Goal: Information Seeking & Learning: Learn about a topic

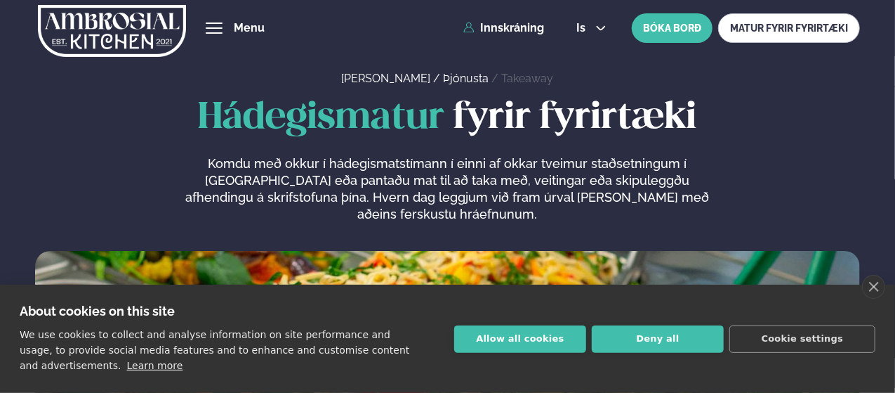
click at [594, 26] on button "is" at bounding box center [591, 27] width 53 height 11
click at [591, 51] on link "en" at bounding box center [591, 53] width 53 height 28
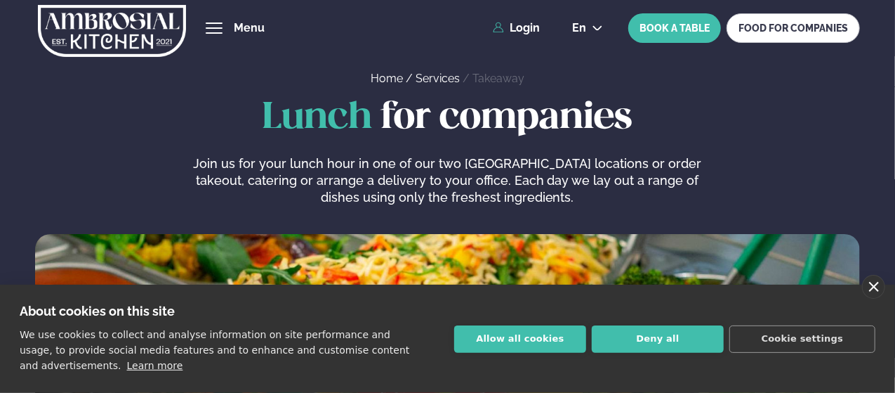
click at [876, 289] on link "close" at bounding box center [873, 287] width 23 height 24
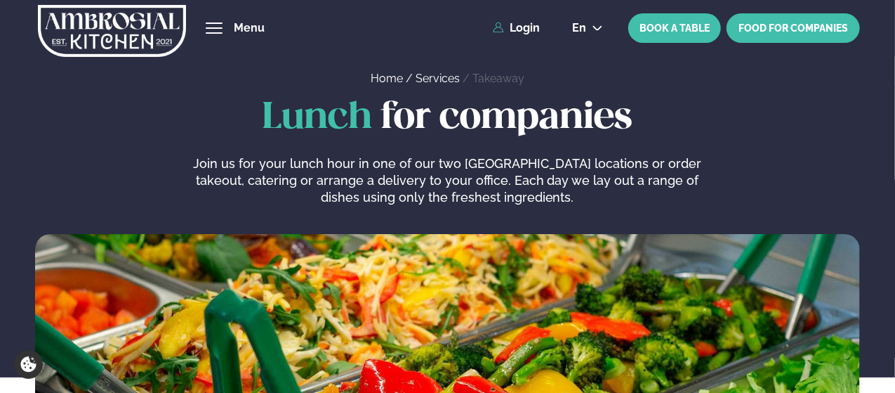
click at [800, 29] on link "FOOD FOR COMPANIES" at bounding box center [793, 27] width 133 height 29
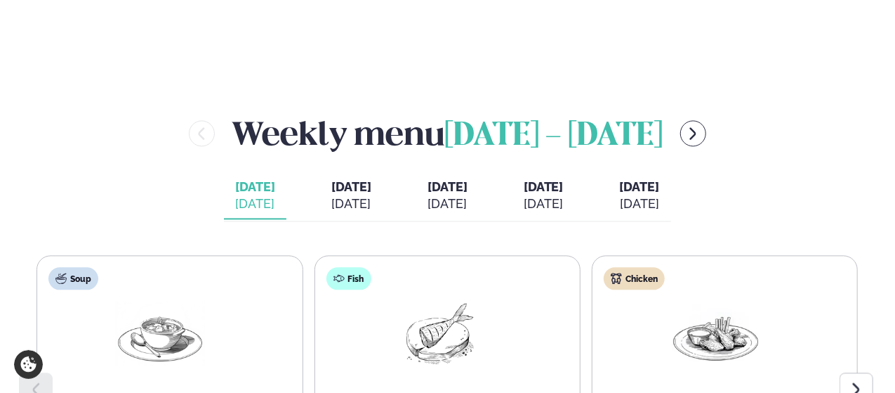
scroll to position [1451, 0]
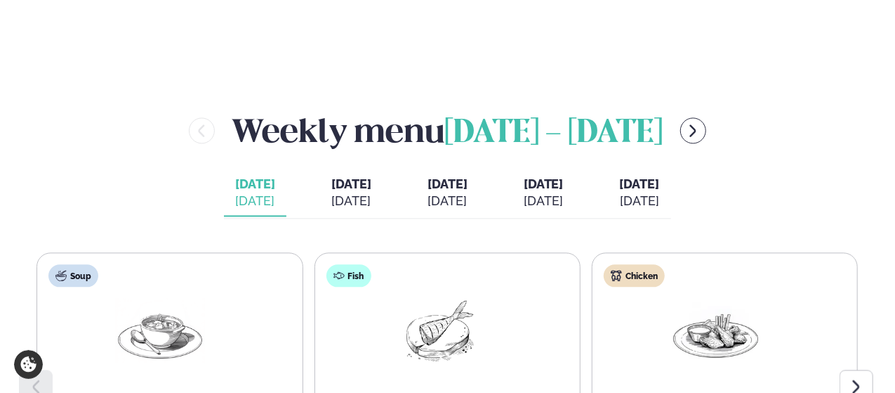
click at [660, 192] on div "[DATE]" at bounding box center [640, 200] width 40 height 17
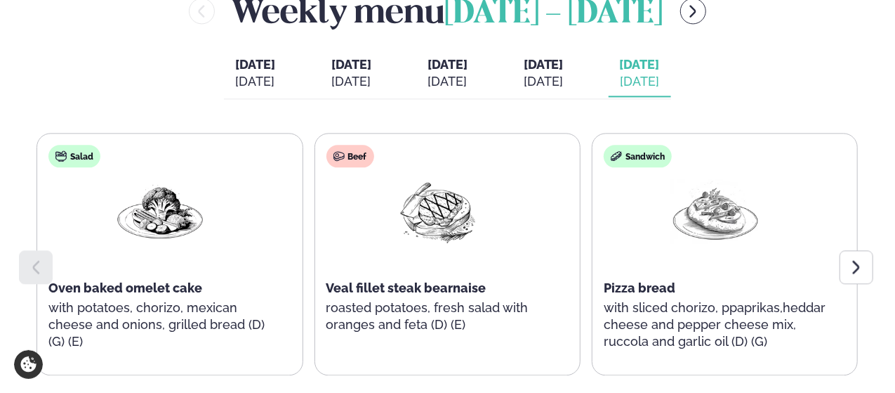
scroll to position [1574, 0]
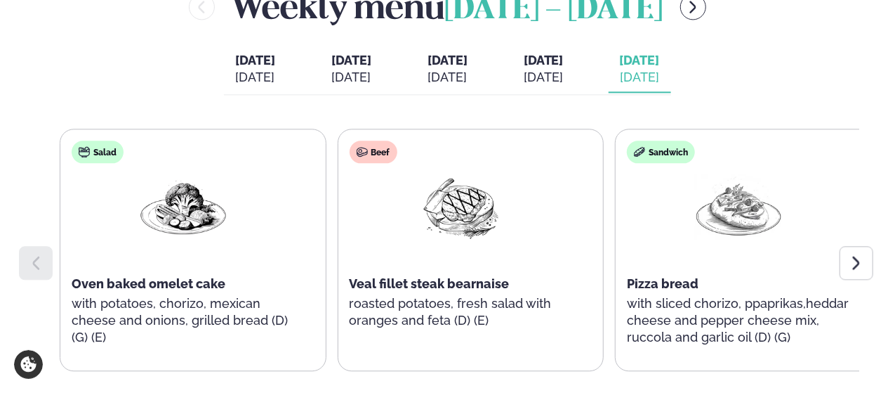
click at [131, 296] on p "with potatoes, chorizo, mexican cheese and onions, grilled bread (D) (G) (E)" at bounding box center [183, 320] width 223 height 51
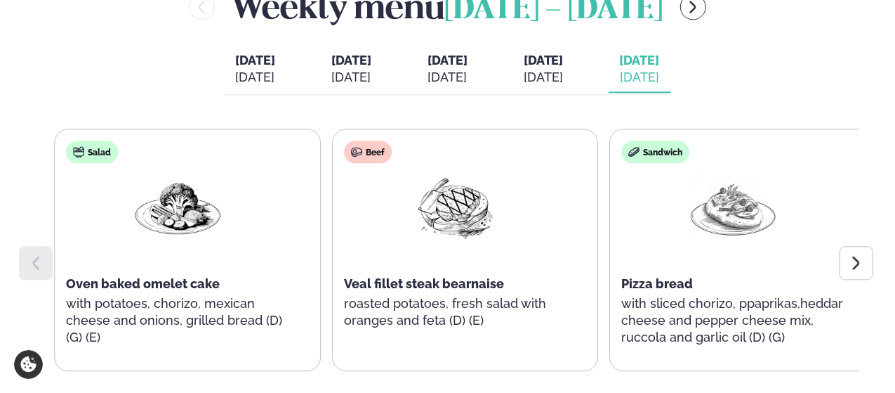
click at [84, 265] on div "Salad Oven baked omelet cake with potatoes, chorizo, mexican cheese and onions,…" at bounding box center [178, 250] width 246 height 242
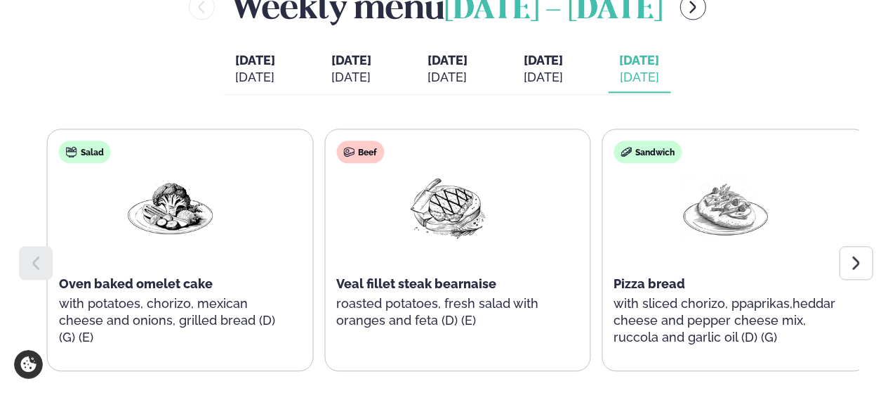
click at [70, 263] on div "Salad Oven baked omelet cake with potatoes, chorizo, mexican cheese and onions,…" at bounding box center [171, 250] width 246 height 242
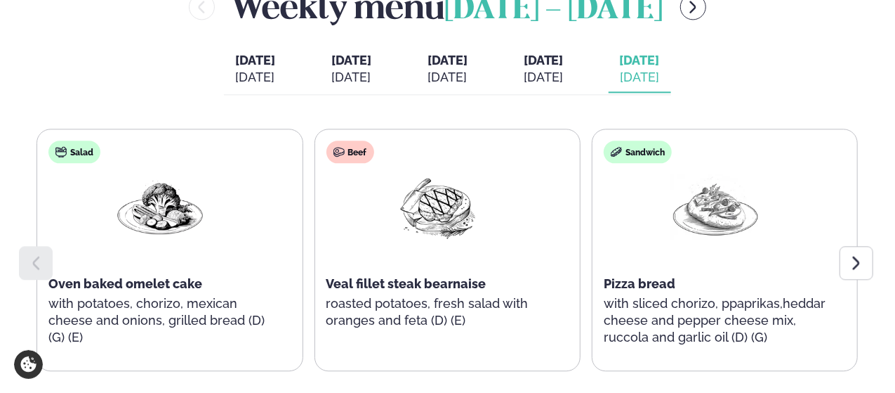
click at [81, 298] on p "with potatoes, chorizo, mexican cheese and onions, grilled bread (D) (G) (E)" at bounding box center [159, 320] width 223 height 51
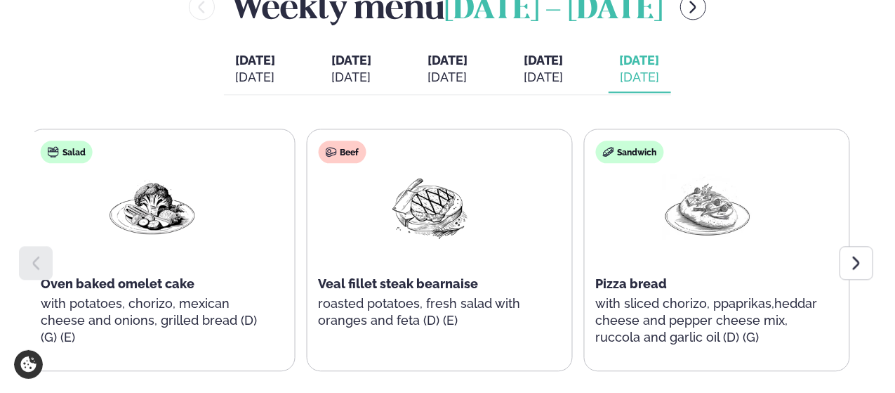
click at [72, 297] on p "with potatoes, chorizo, mexican cheese and onions, grilled bread (D) (G) (E)" at bounding box center [152, 320] width 223 height 51
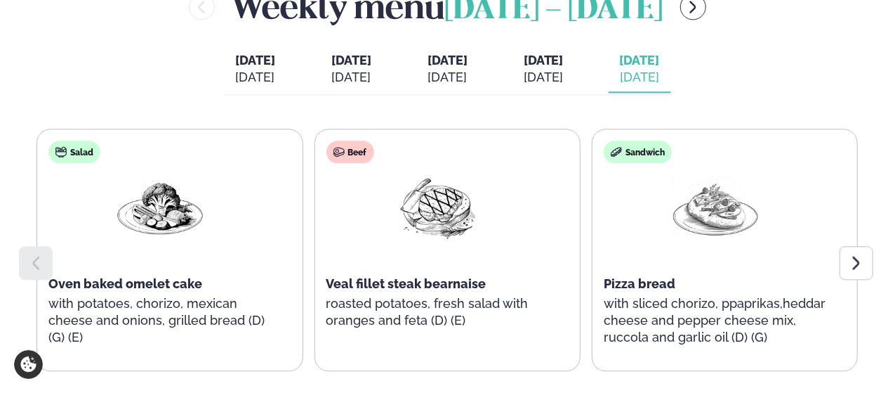
drag, startPoint x: 49, startPoint y: 242, endPoint x: 58, endPoint y: 247, distance: 10.4
click at [136, 295] on p "with potatoes, chorizo, mexican cheese and onions, grilled bread (D) (G) (E)" at bounding box center [159, 320] width 223 height 51
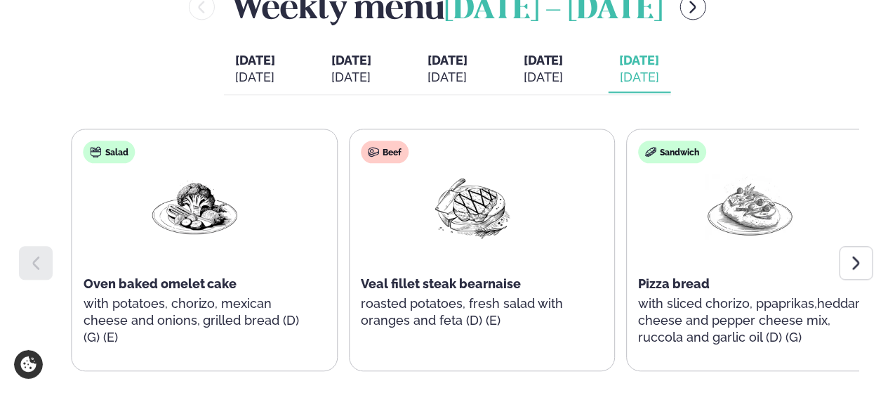
click at [207, 303] on div "Salad Oven baked omelet cake with potatoes, chorizo, mexican cheese and onions,…" at bounding box center [195, 250] width 246 height 242
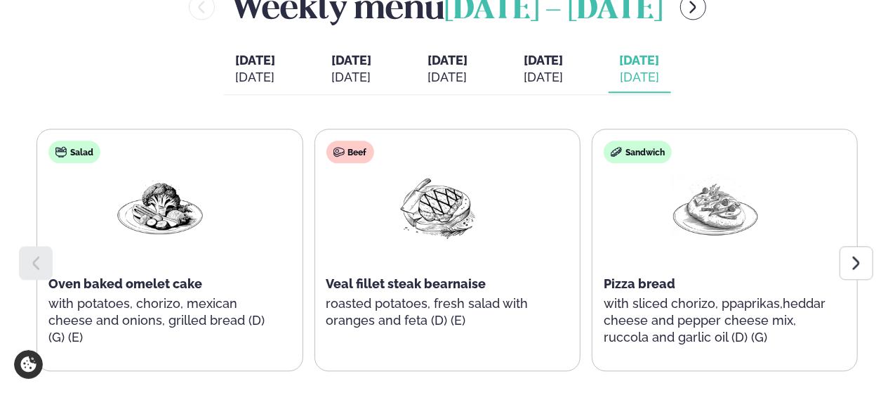
click at [230, 230] on div "Salad Oven baked omelet cake with potatoes, chorizo, mexican cheese and onions,…" at bounding box center [160, 250] width 246 height 242
click at [173, 220] on div at bounding box center [160, 219] width 90 height 90
click at [858, 256] on icon at bounding box center [856, 262] width 7 height 13
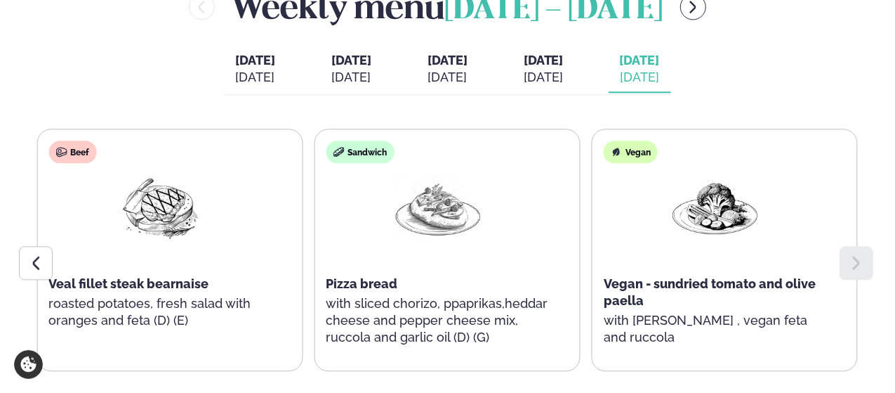
click at [858, 256] on icon at bounding box center [856, 262] width 7 height 13
click at [39, 254] on icon at bounding box center [35, 262] width 17 height 17
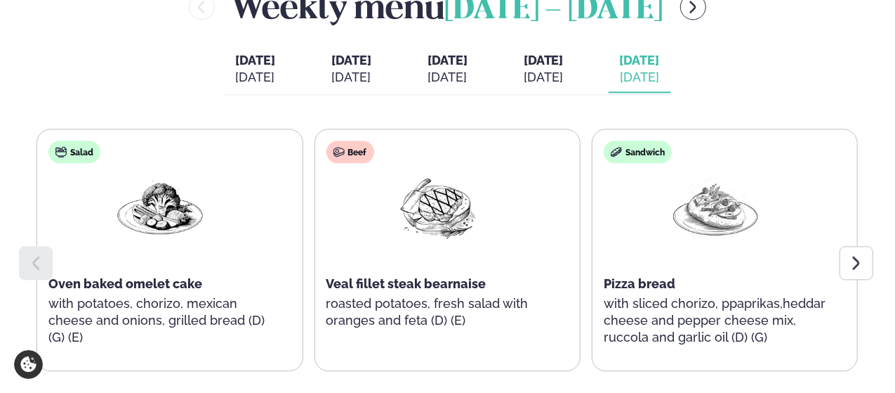
click at [39, 254] on icon at bounding box center [35, 262] width 17 height 17
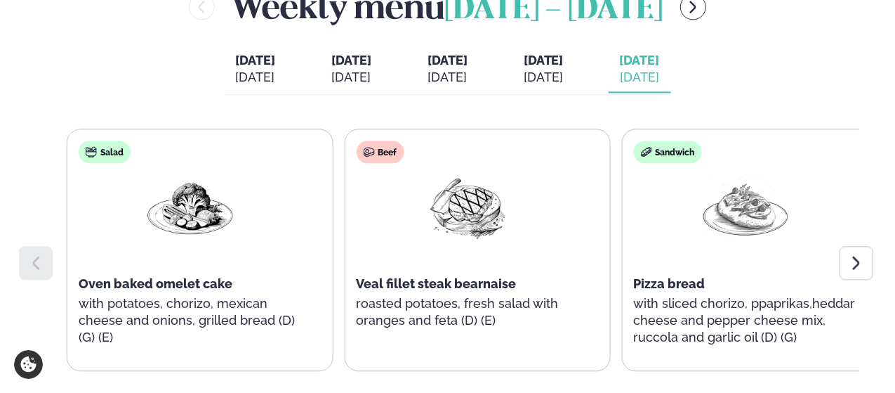
click at [115, 314] on div "Salad Oven baked omelet cake with potatoes, chorizo, mexican cheese and onions,…" at bounding box center [190, 250] width 246 height 242
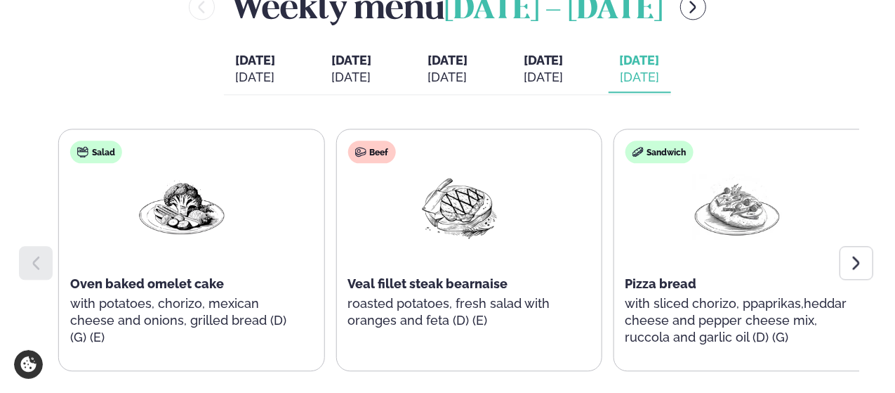
click at [89, 287] on div "Salad Oven baked omelet cake with potatoes, chorizo, mexican cheese and onions,…" at bounding box center [182, 250] width 246 height 242
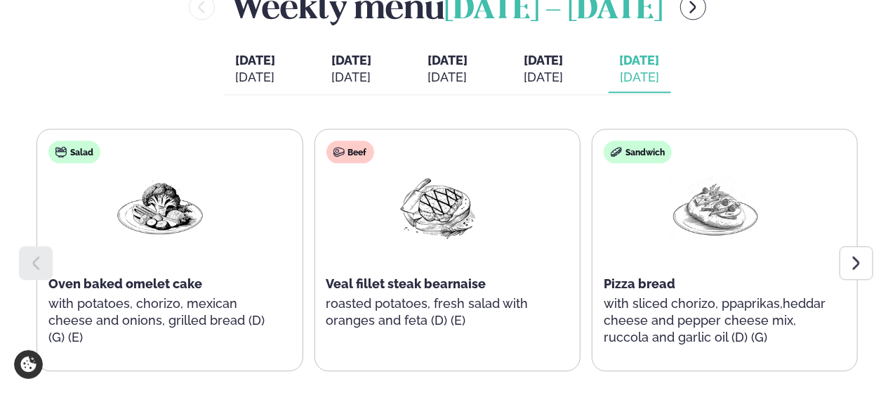
click at [96, 295] on p "with potatoes, chorizo, mexican cheese and onions, grilled bread (D) (G) (E)" at bounding box center [159, 320] width 223 height 51
click at [84, 297] on p "with potatoes, chorizo, mexican cheese and onions, grilled bread (D) (G) (E)" at bounding box center [159, 320] width 223 height 51
click at [73, 295] on p "with potatoes, chorizo, mexican cheese and onions, grilled bread (D) (G) (E)" at bounding box center [159, 320] width 223 height 51
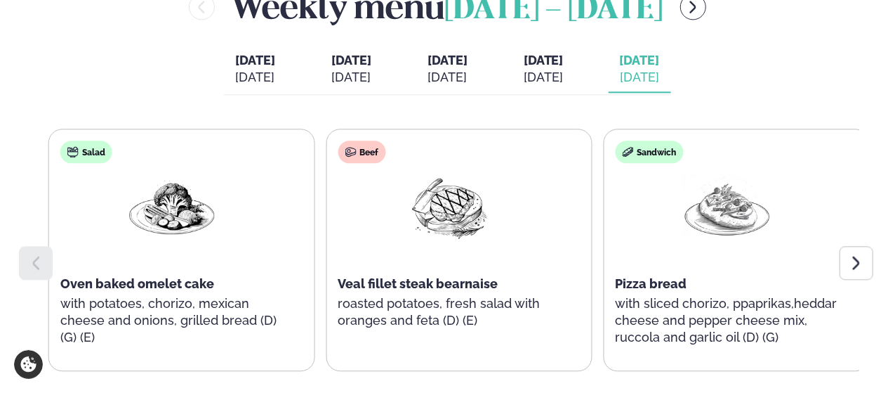
click at [286, 289] on div "Salad Oven baked omelet cake with potatoes, chorizo, mexican cheese and onions,…" at bounding box center [172, 250] width 246 height 242
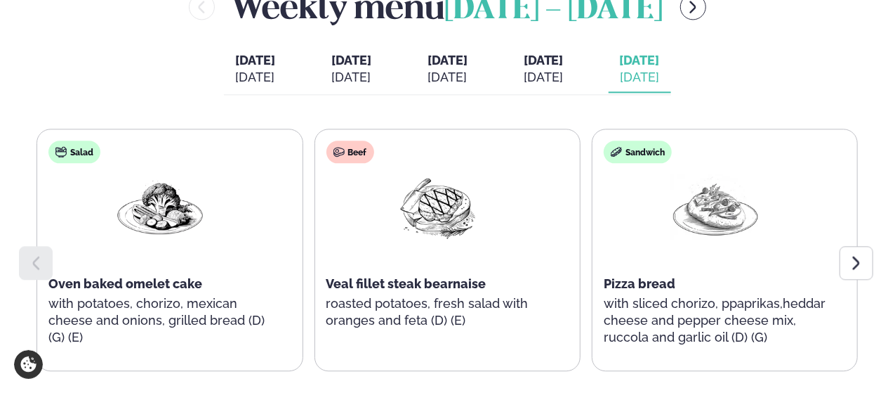
click at [173, 174] on img at bounding box center [160, 206] width 90 height 65
click at [173, 184] on img at bounding box center [160, 206] width 90 height 65
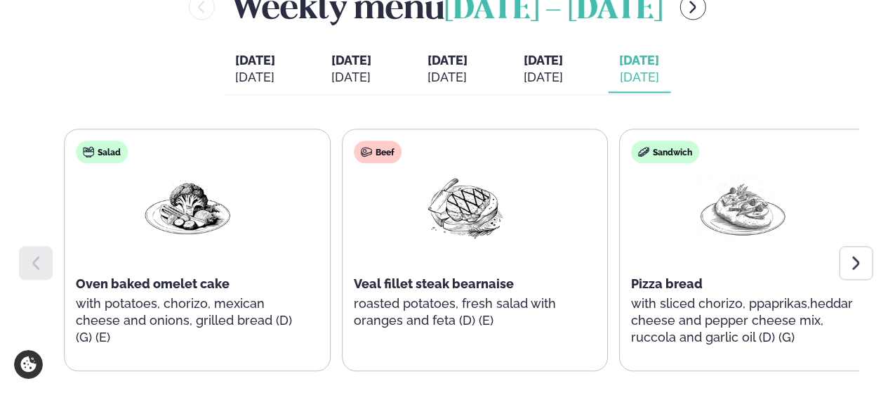
click at [105, 307] on div "Salad Oven baked omelet cake with potatoes, chorizo, mexican cheese and onions,…" at bounding box center [188, 250] width 246 height 242
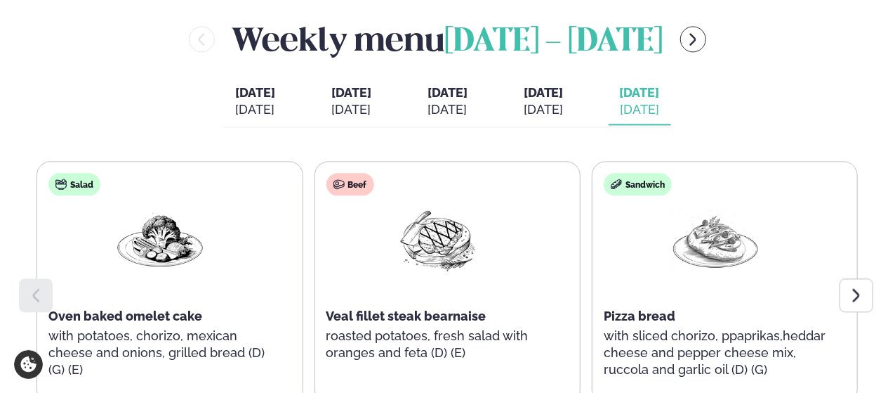
scroll to position [1552, 0]
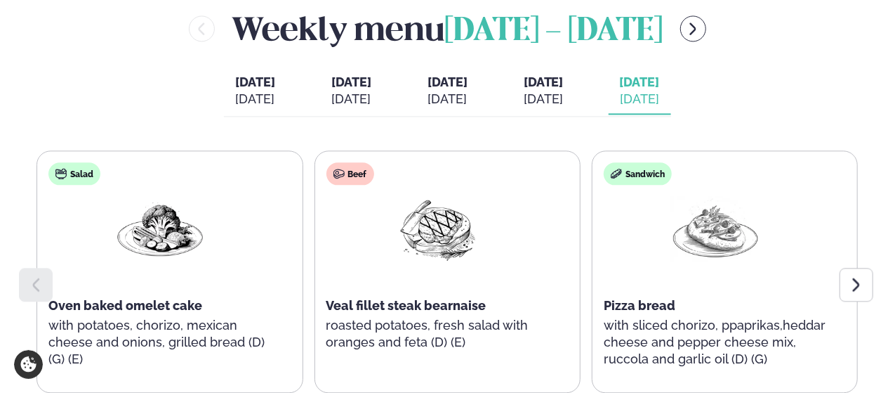
click at [564, 91] on div "[DATE]" at bounding box center [544, 99] width 40 height 17
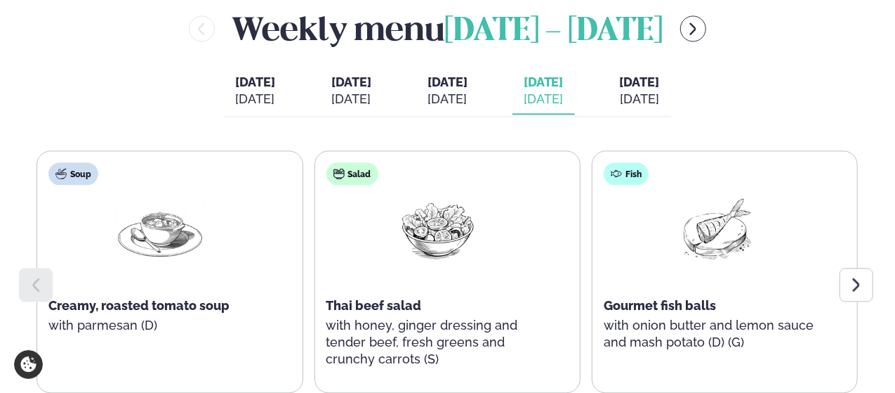
click at [660, 74] on span "[DATE]" at bounding box center [640, 81] width 40 height 15
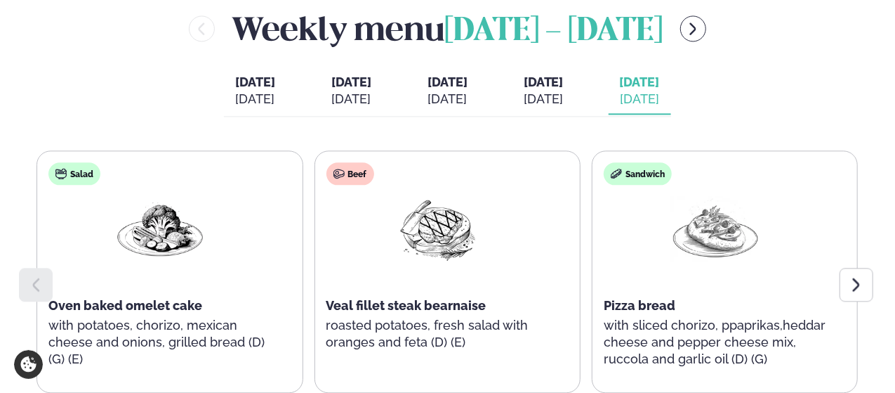
click at [152, 196] on img at bounding box center [160, 228] width 90 height 65
click at [72, 162] on div "Salad" at bounding box center [74, 173] width 52 height 22
click at [209, 211] on div "Salad Oven baked omelet cake with potatoes, chorizo, mexican cheese and onions,…" at bounding box center [160, 272] width 246 height 242
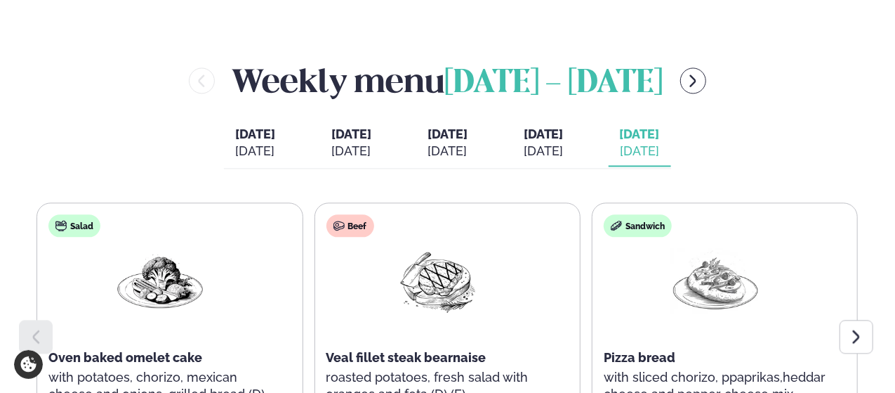
scroll to position [1482, 0]
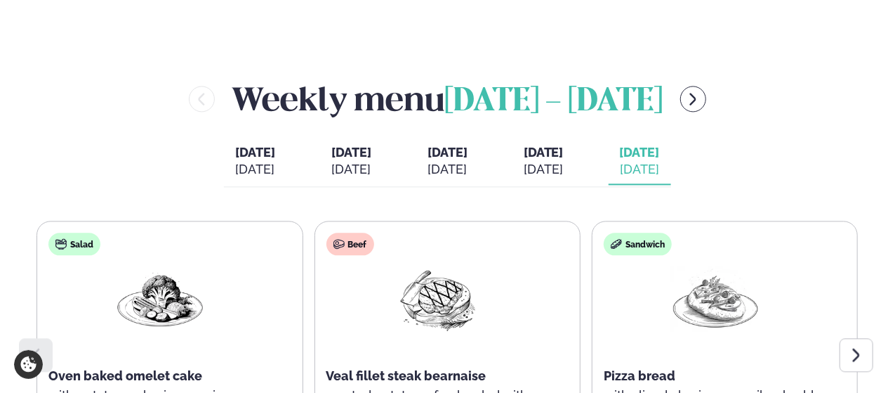
click at [91, 284] on div "Salad Oven baked omelet cake with potatoes, chorizo, mexican cheese and onions,…" at bounding box center [160, 342] width 246 height 242
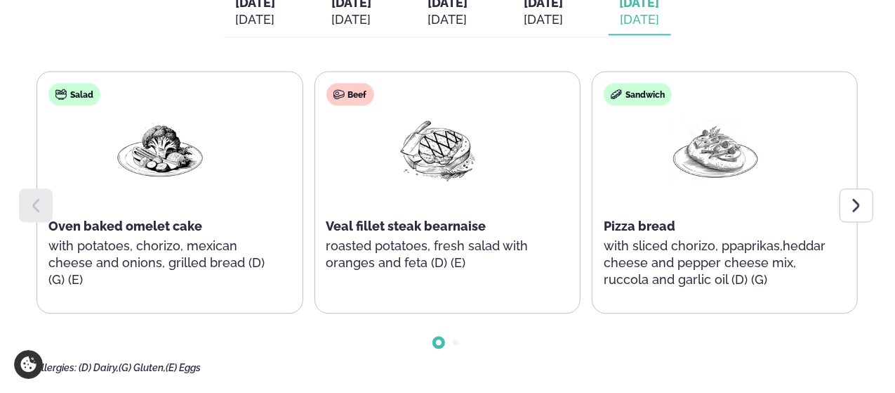
scroll to position [1611, 0]
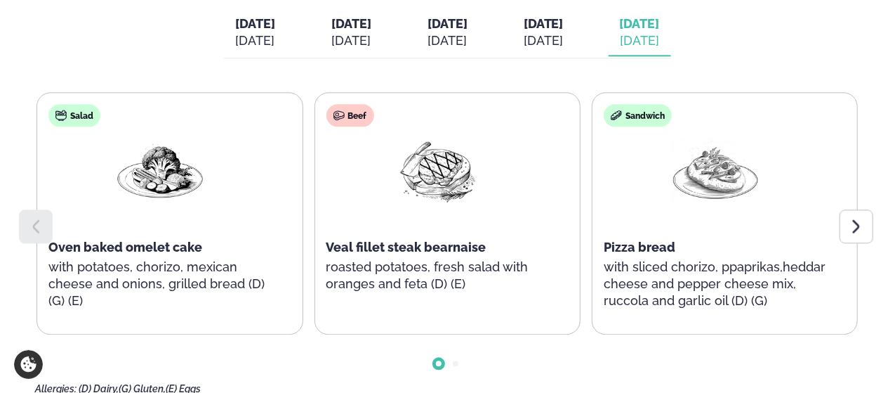
click at [72, 206] on div "Salad Oven baked omelet cake with potatoes, chorizo, mexican cheese and onions,…" at bounding box center [160, 214] width 246 height 242
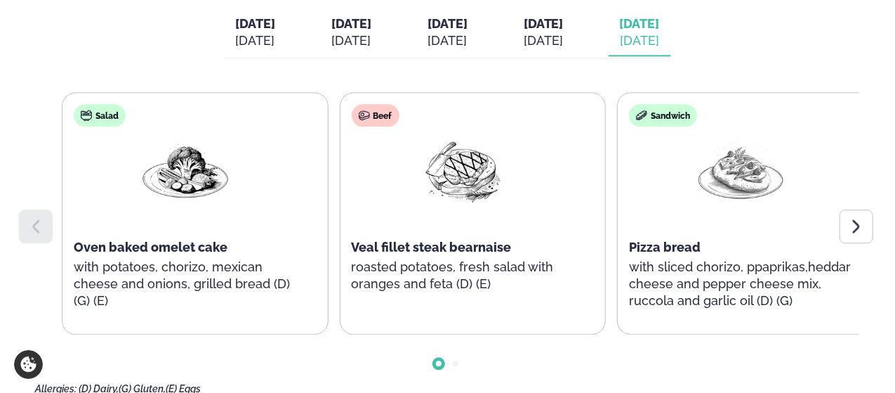
click at [122, 271] on div "Salad Oven baked omelet cake with potatoes, chorizo, mexican cheese and onions,…" at bounding box center [185, 214] width 246 height 242
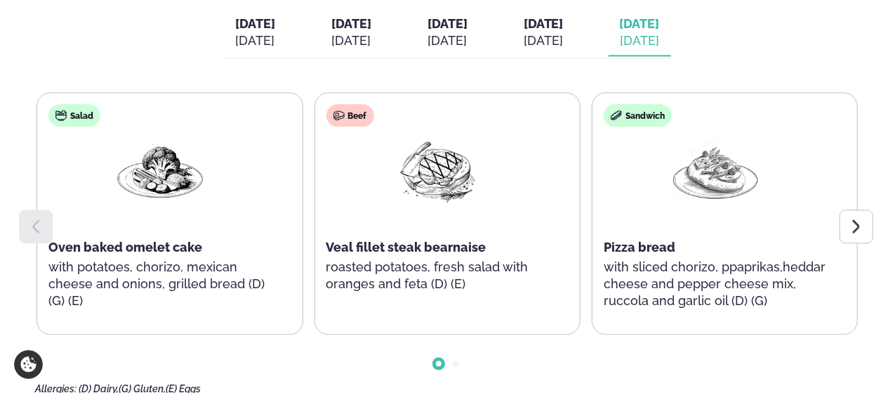
click at [140, 161] on img at bounding box center [160, 170] width 90 height 65
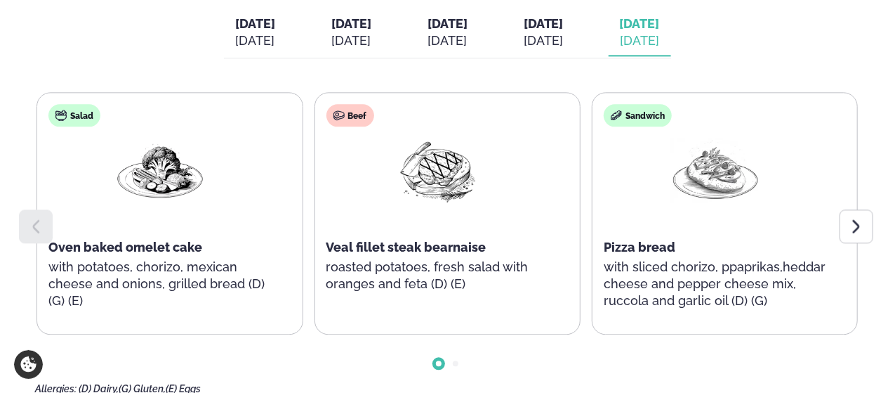
click at [141, 160] on img at bounding box center [160, 170] width 90 height 65
click at [142, 160] on img at bounding box center [160, 170] width 90 height 65
click at [438, 360] on span "Go to slide 1" at bounding box center [439, 363] width 6 height 6
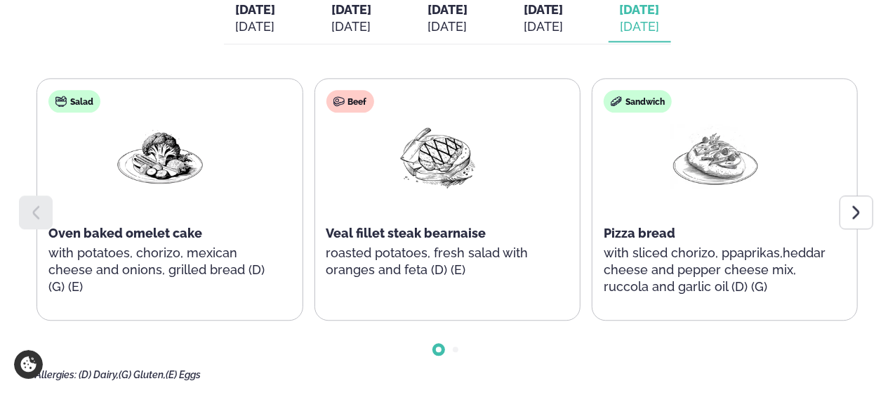
scroll to position [1629, 0]
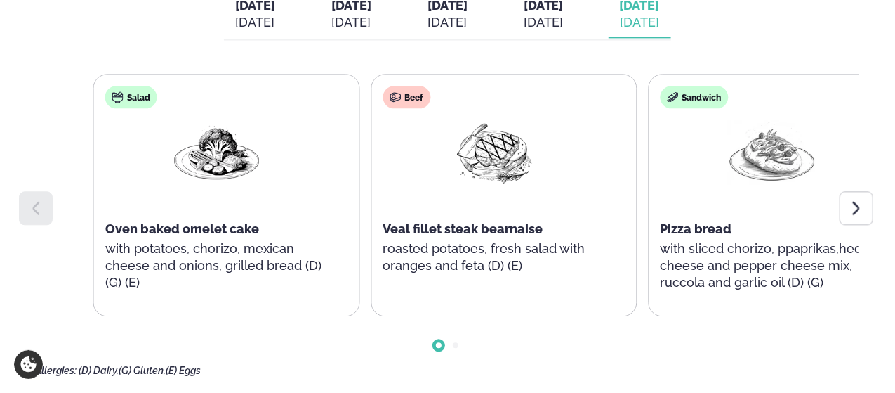
click at [320, 207] on div "Salad Oven baked omelet cake with potatoes, chorizo, mexican cheese and onions,…" at bounding box center [217, 195] width 246 height 242
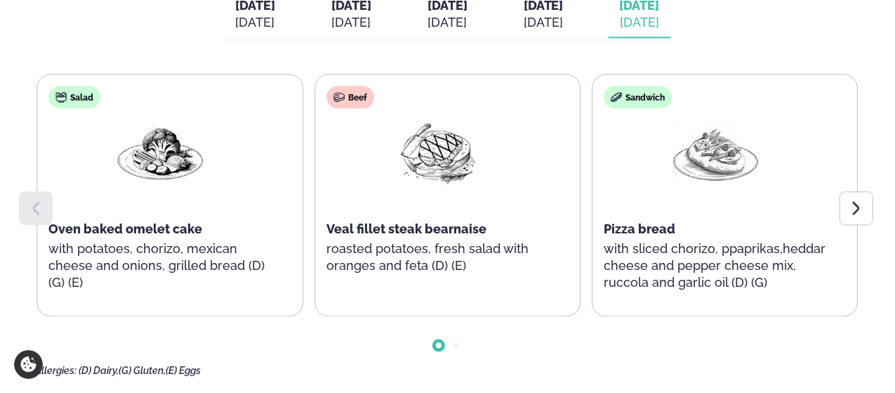
click at [83, 251] on div "Salad Oven baked omelet cake with potatoes, chorizo, mexican cheese and onions,…" at bounding box center [160, 195] width 246 height 242
drag, startPoint x: 206, startPoint y: 329, endPoint x: 28, endPoint y: 331, distance: 177.7
copy div "Allergies: (D) Dairy, (G) Gluten, (E) Eggs"
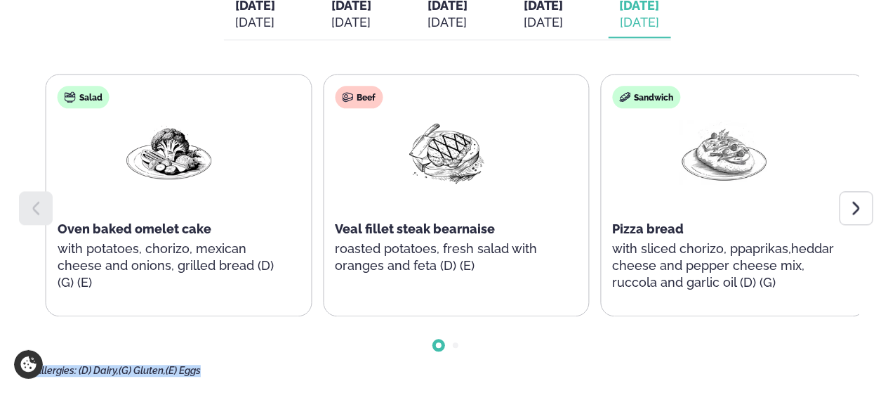
click at [65, 240] on p "with potatoes, chorizo, mexican cheese and onions, grilled bread (D) (G) (E)" at bounding box center [169, 265] width 223 height 51
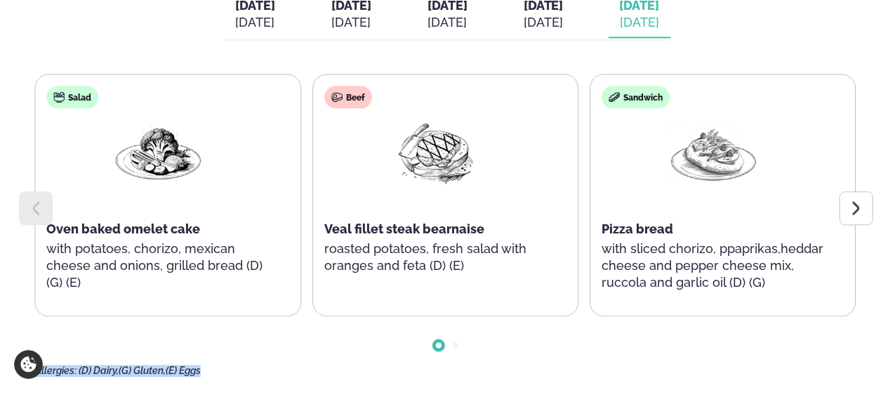
click at [92, 248] on p "with potatoes, chorizo, mexican cheese and onions, grilled bread (D) (G) (E)" at bounding box center [158, 265] width 223 height 51
click at [80, 244] on p "with potatoes, chorizo, mexican cheese and onions, grilled bread (D) (G) (E)" at bounding box center [159, 265] width 223 height 51
click at [73, 240] on p "with potatoes, chorizo, mexican cheese and onions, grilled bread (D) (G) (E)" at bounding box center [159, 265] width 223 height 51
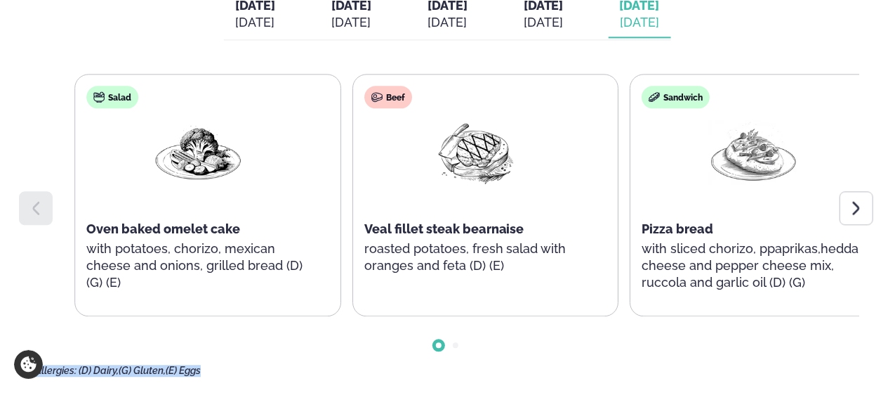
click at [159, 256] on div "Salad Oven baked omelet cake with potatoes, chorizo, mexican cheese and onions,…" at bounding box center [198, 195] width 246 height 242
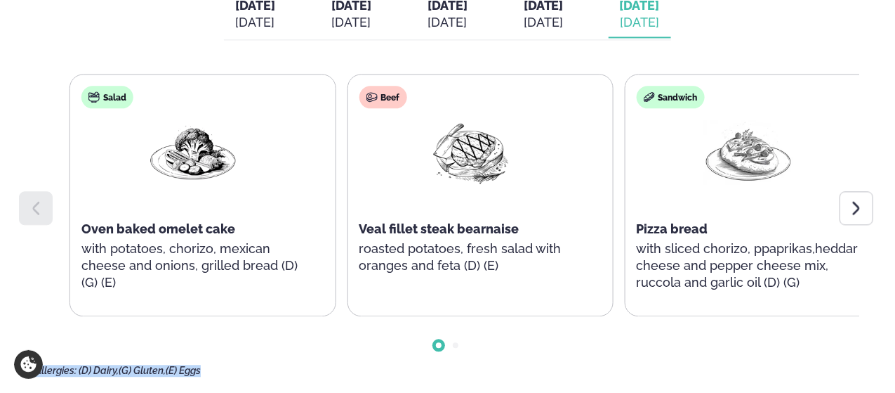
click at [118, 247] on p "with potatoes, chorizo, mexican cheese and onions, grilled bread (D) (G) (E)" at bounding box center [192, 265] width 223 height 51
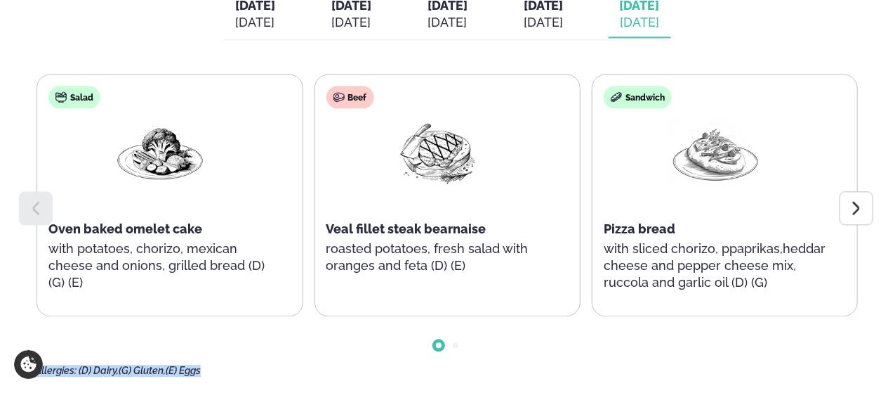
click at [232, 171] on div "Salad Oven baked omelet cake with potatoes, chorizo, mexican cheese and onions,…" at bounding box center [160, 195] width 246 height 242
click at [230, 171] on div "Salad Oven baked omelet cake with potatoes, chorizo, mexican cheese and onions,…" at bounding box center [160, 195] width 246 height 242
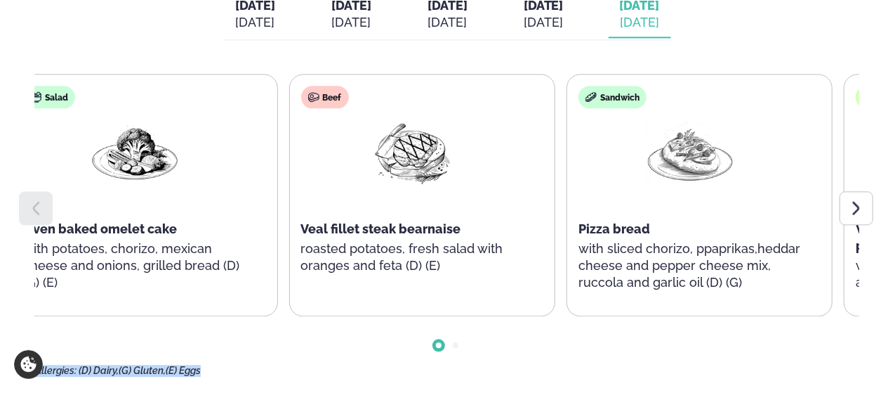
click at [525, 240] on p "roasted potatoes, fresh salad with oranges and feta (D) (E)" at bounding box center [412, 257] width 223 height 34
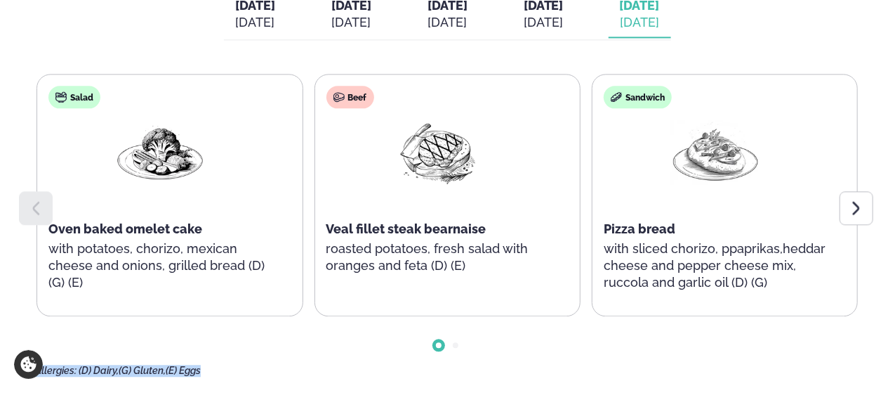
click at [447, 221] on span "Veal fillet steak bearnaise" at bounding box center [407, 228] width 160 height 15
click at [448, 221] on span "Veal fillet steak bearnaise" at bounding box center [407, 228] width 160 height 15
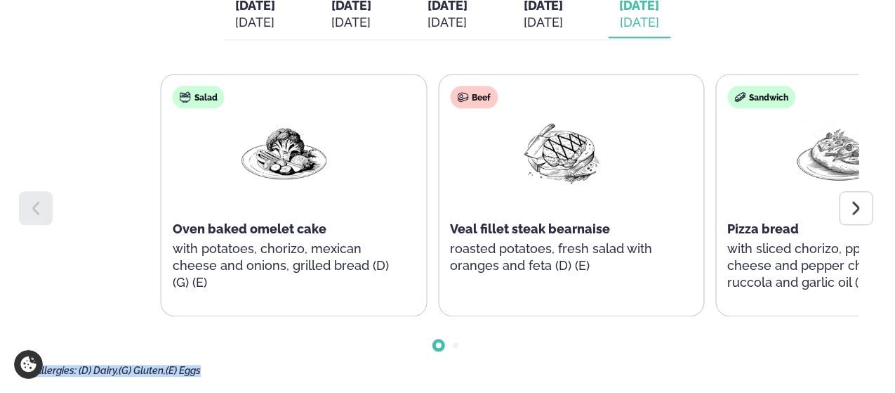
click at [640, 275] on div "Beef Veal fillet steak bearnaise roasted potatoes, fresh salad with oranges and…" at bounding box center [571, 195] width 266 height 242
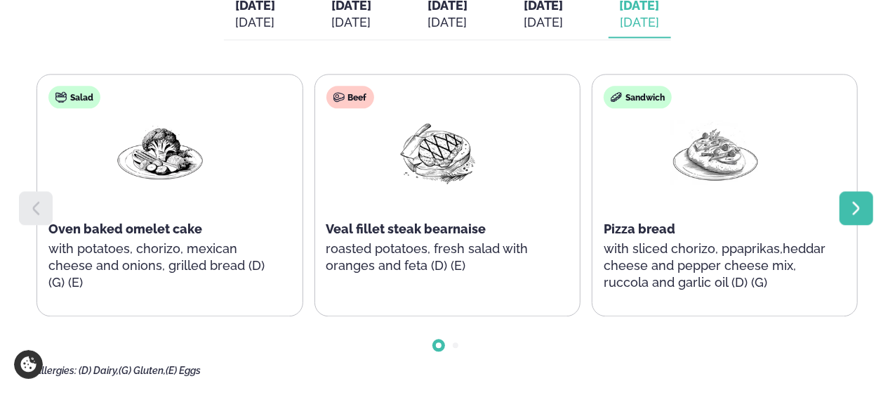
click at [863, 199] on icon at bounding box center [856, 207] width 17 height 17
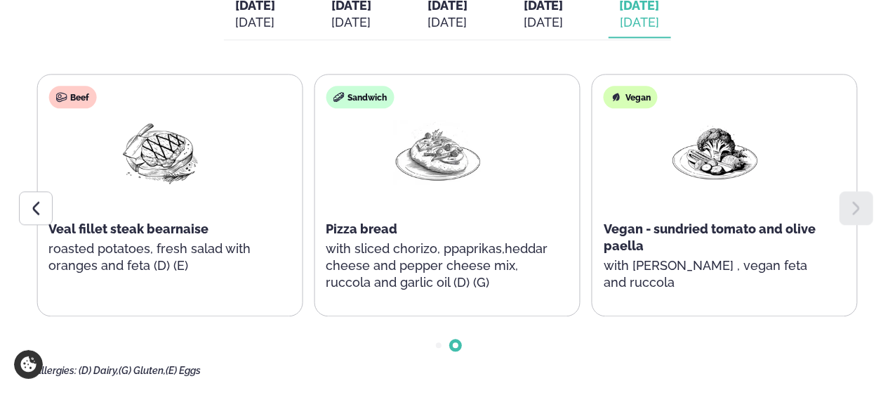
click at [863, 199] on icon at bounding box center [856, 207] width 17 height 17
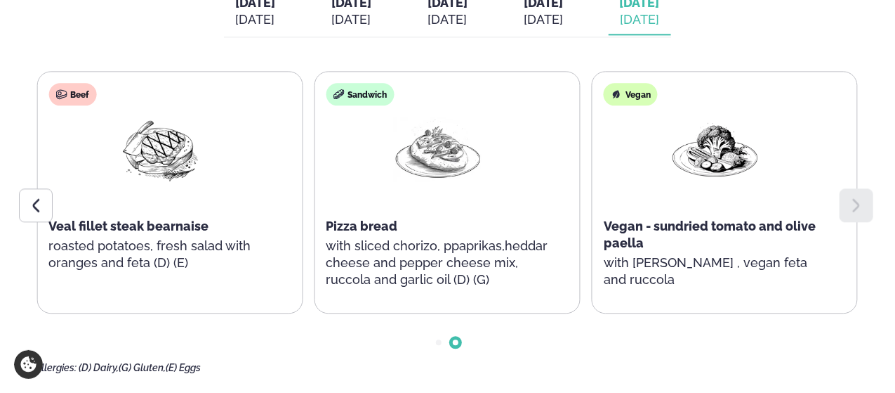
scroll to position [1621, 0]
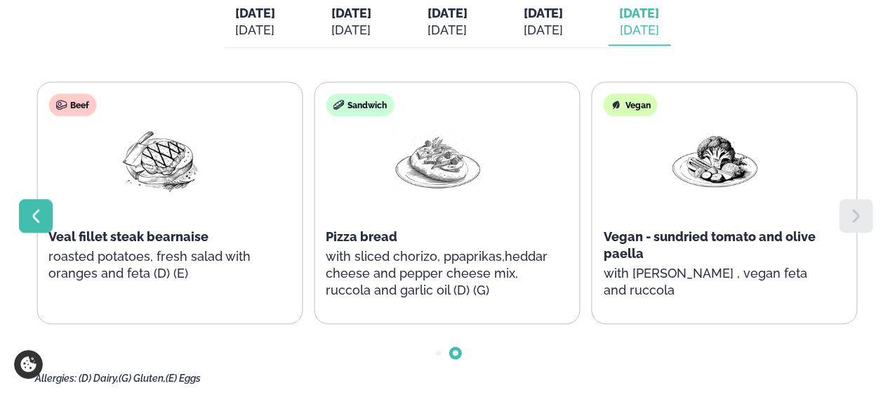
click at [34, 209] on icon at bounding box center [36, 215] width 7 height 13
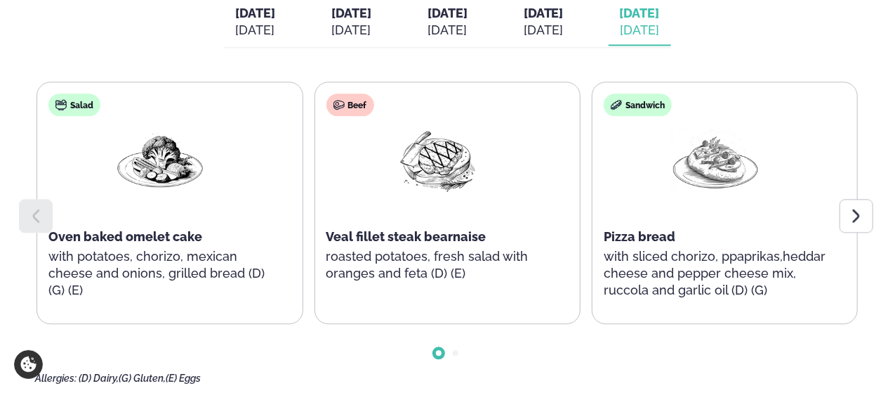
click at [34, 209] on icon at bounding box center [36, 215] width 7 height 13
click at [862, 207] on icon at bounding box center [856, 215] width 17 height 17
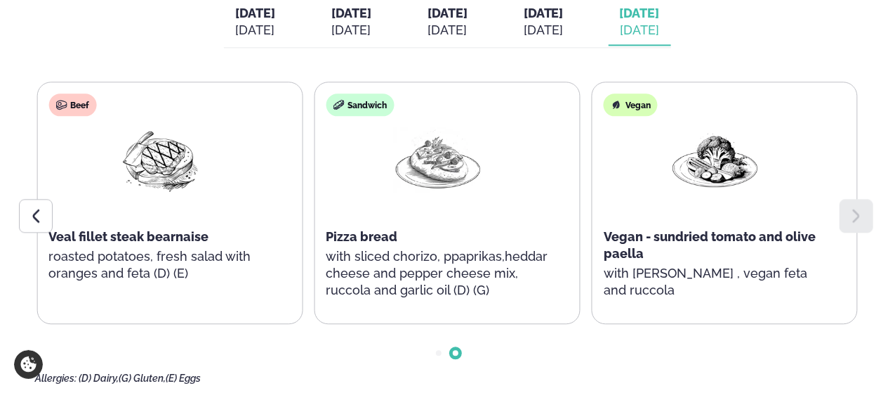
click at [862, 207] on icon at bounding box center [856, 215] width 17 height 17
